Goal: Information Seeking & Learning: Find specific fact

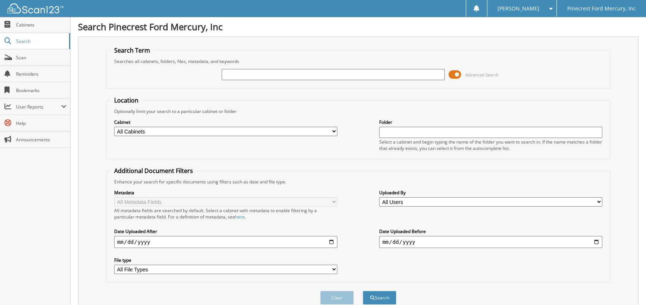
click at [243, 75] on input "text" at bounding box center [333, 74] width 223 height 11
type input "BRENNTAG"
click at [333, 130] on select "All Cabinets PF - ACCOUNTING PF - BODY SHOP PF - CHECKS PF - FINANCE AND INSURA…" at bounding box center [225, 131] width 223 height 9
select select "11259"
click at [114, 127] on select "All Cabinets PF - ACCOUNTING PF - BODY SHOP PF - CHECKS PF - FINANCE AND INSURA…" at bounding box center [225, 131] width 223 height 9
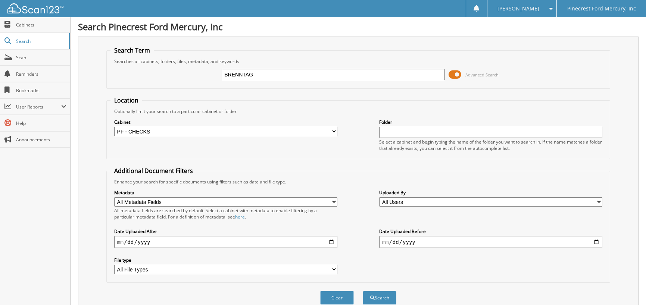
click at [115, 241] on input "date" at bounding box center [225, 242] width 223 height 12
type input "[DATE]"
click at [367, 296] on button "Search" at bounding box center [380, 298] width 34 height 14
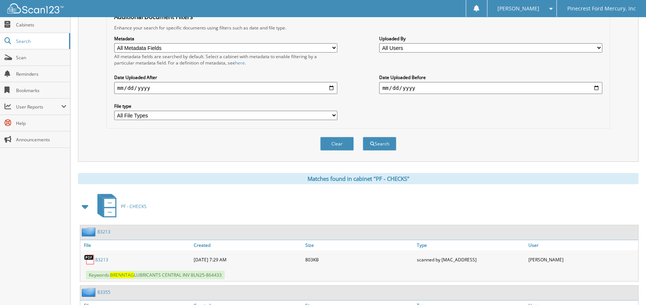
scroll to position [224, 0]
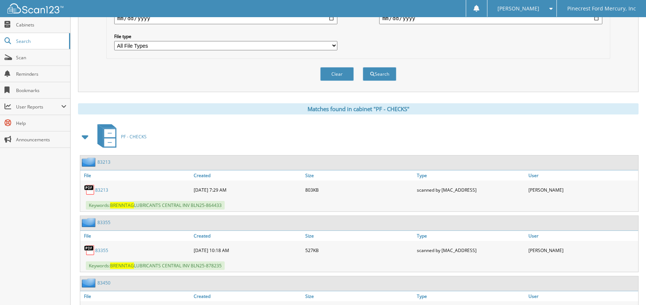
click at [98, 187] on link "83213" at bounding box center [101, 190] width 13 height 6
click at [101, 247] on link "83355" at bounding box center [101, 250] width 13 height 6
click at [104, 187] on link "83213" at bounding box center [101, 190] width 13 height 6
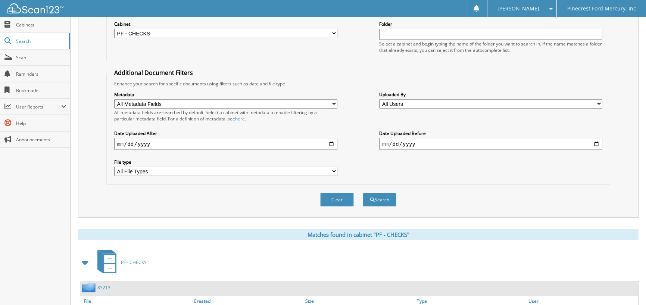
scroll to position [0, 0]
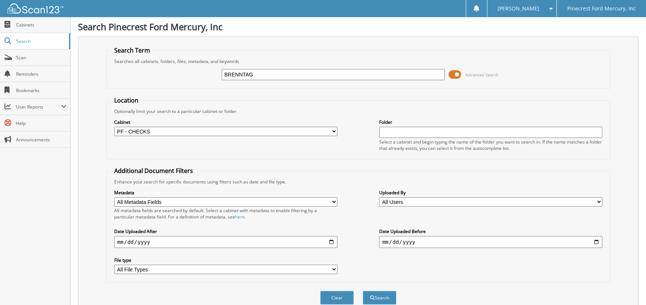
drag, startPoint x: 261, startPoint y: 75, endPoint x: 154, endPoint y: 75, distance: 107.5
click at [155, 74] on div "BRENNTAG Advanced Search" at bounding box center [358, 75] width 496 height 20
type input "rea90643"
click at [363, 291] on button "Search" at bounding box center [380, 298] width 34 height 14
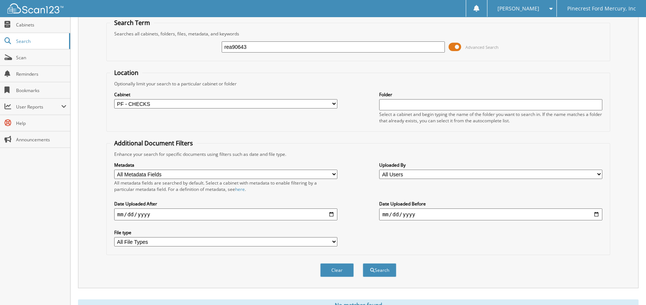
scroll to position [55, 0]
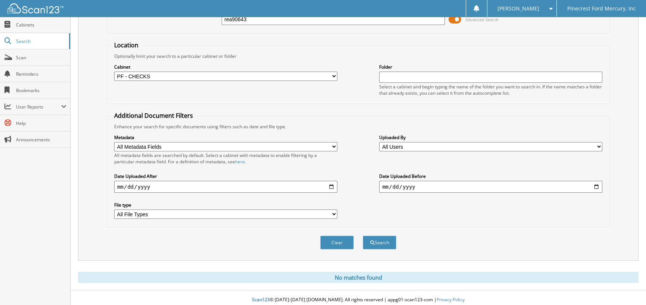
click at [335, 76] on select "All Cabinets PF - ACCOUNTING PF - BODY SHOP PF - CHECKS PF - FINANCE AND INSURA…" at bounding box center [225, 76] width 223 height 9
select select
click at [114, 72] on select "All Cabinets PF - ACCOUNTING PF - BODY SHOP PF - CHECKS PF - FINANCE AND INSURA…" at bounding box center [225, 76] width 223 height 9
click at [382, 244] on button "Search" at bounding box center [380, 243] width 34 height 14
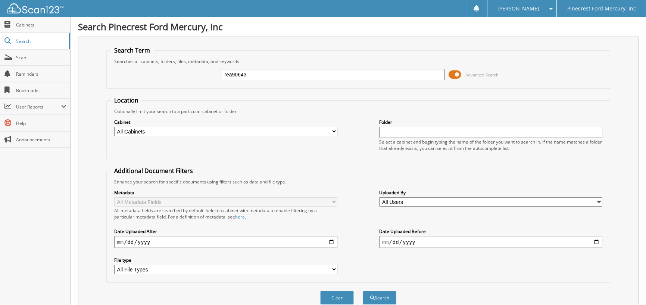
drag, startPoint x: 233, startPoint y: 244, endPoint x: 0, endPoint y: 234, distance: 233.5
click at [14, 247] on body "Verna M. Settings Logout Pinecrest Ford Mercury, Inc Close Cabinets Search Scan…" at bounding box center [323, 182] width 646 height 365
click at [332, 295] on button "Clear" at bounding box center [337, 298] width 34 height 14
click at [241, 77] on input "text" at bounding box center [333, 74] width 223 height 11
type input "REA90649"
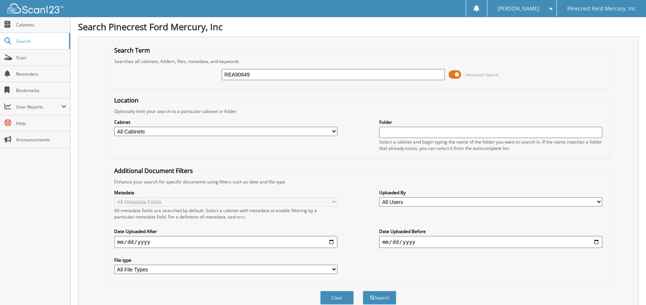
click at [363, 291] on button "Search" at bounding box center [380, 298] width 34 height 14
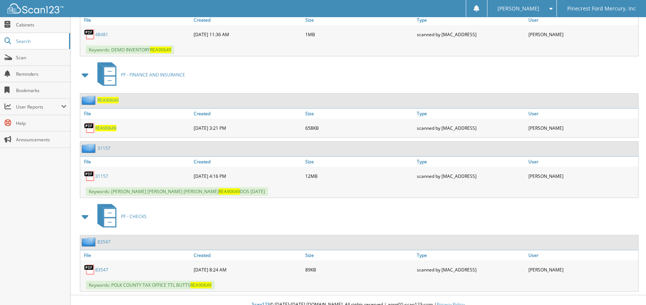
scroll to position [501, 0]
click at [105, 173] on link "31157" at bounding box center [101, 176] width 13 height 6
